Goal: Understand process/instructions: Learn how to perform a task or action

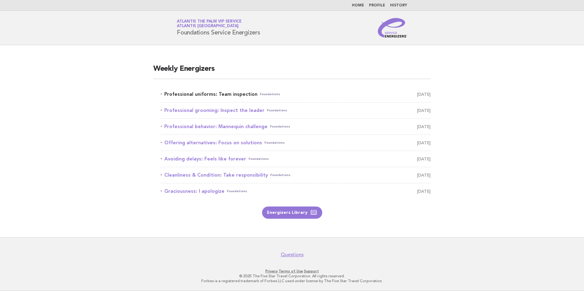
click at [226, 97] on link "Professional uniforms: Team inspection Foundations September 3" at bounding box center [296, 94] width 270 height 9
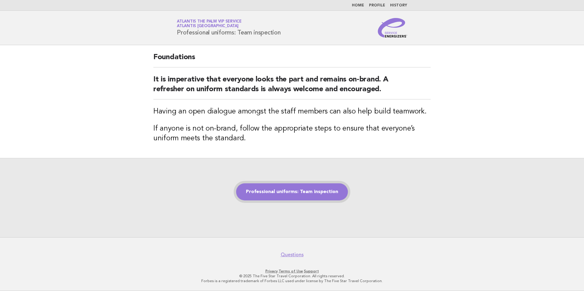
click at [297, 191] on link "Professional uniforms: Team inspection" at bounding box center [292, 192] width 112 height 17
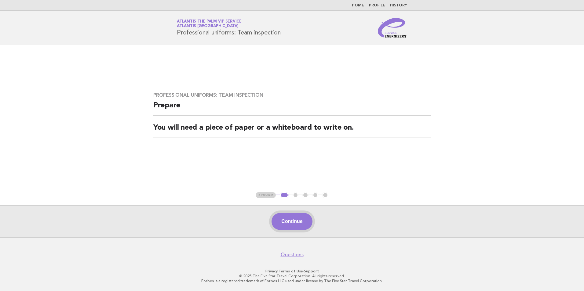
click at [290, 223] on button "Continue" at bounding box center [291, 221] width 41 height 17
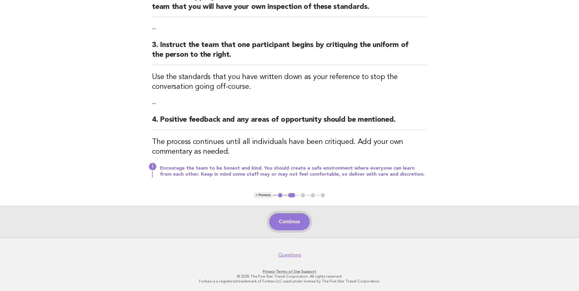
click at [293, 217] on button "Continue" at bounding box center [289, 221] width 41 height 17
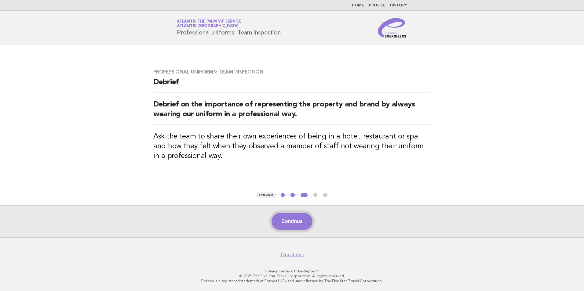
click at [289, 217] on button "Continue" at bounding box center [291, 221] width 41 height 17
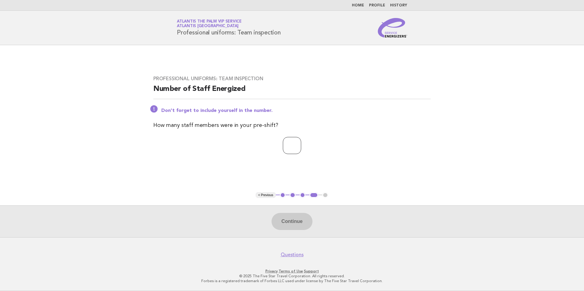
click at [298, 148] on input "number" at bounding box center [292, 145] width 18 height 17
type input "*"
click at [293, 222] on button "Continue" at bounding box center [291, 221] width 41 height 17
